Goal: Information Seeking & Learning: Find specific fact

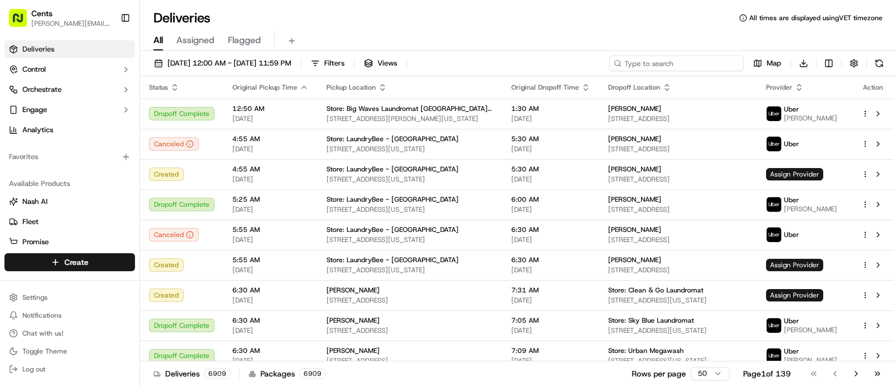
click at [683, 63] on input at bounding box center [676, 63] width 134 height 16
paste input "[PERSON_NAME]"
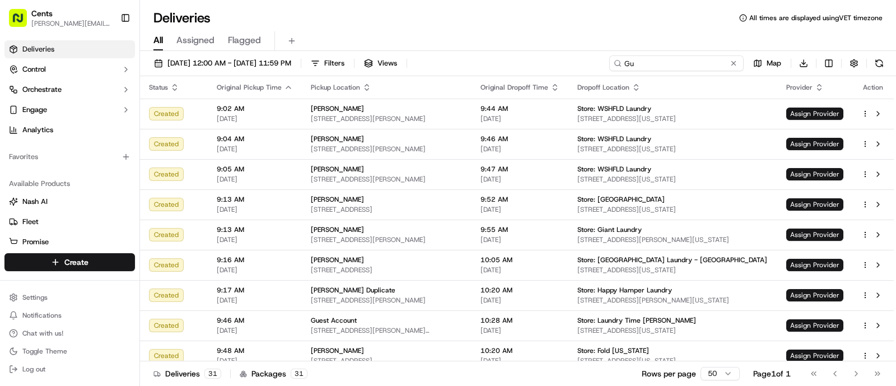
type input "G"
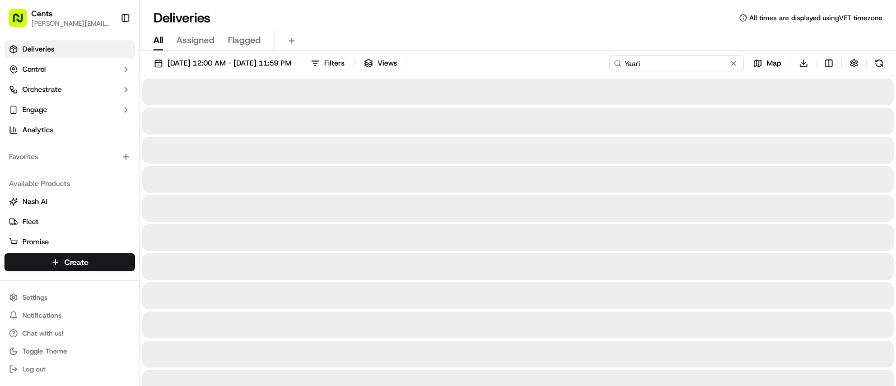
type input "Yaari"
